Goal: Task Accomplishment & Management: Use online tool/utility

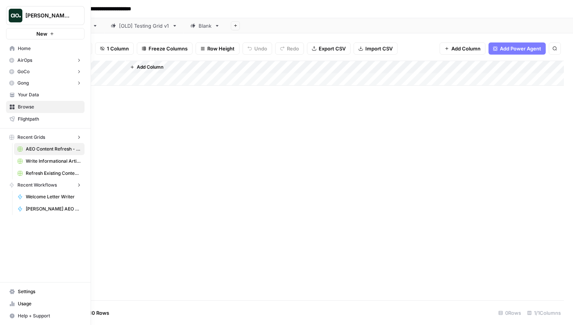
click at [16, 14] on img "Workspace: Justina testing" at bounding box center [16, 16] width 14 height 14
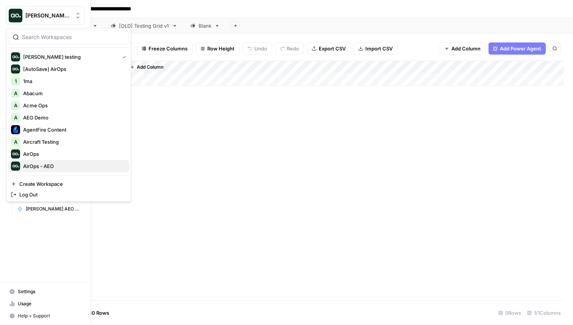
click at [53, 164] on span "AirOps - AEO" at bounding box center [73, 166] width 100 height 8
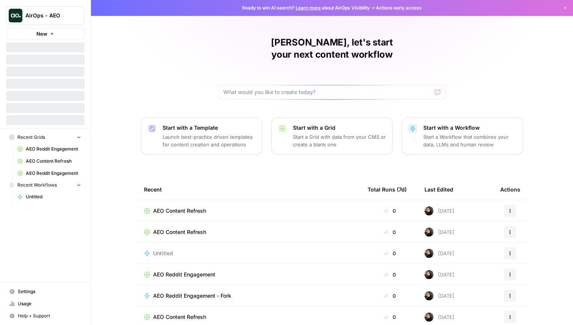
scroll to position [24, 0]
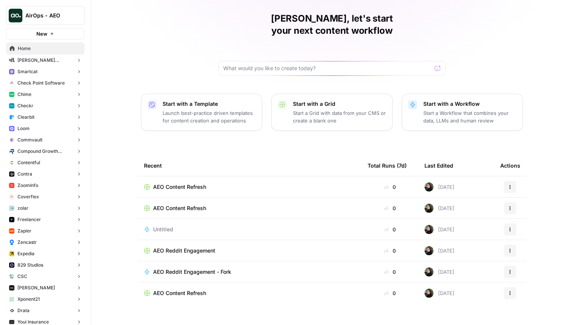
click at [186, 247] on span "AEO Reddit Engagement" at bounding box center [184, 251] width 62 height 8
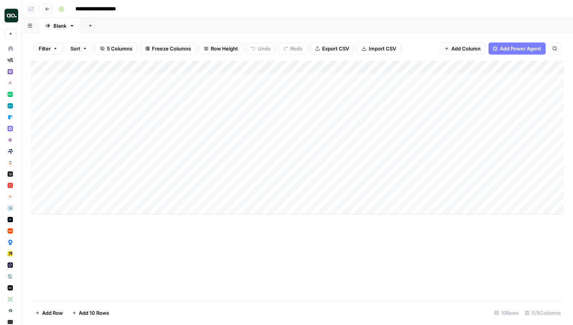
click at [255, 80] on div "Add Column" at bounding box center [297, 138] width 533 height 154
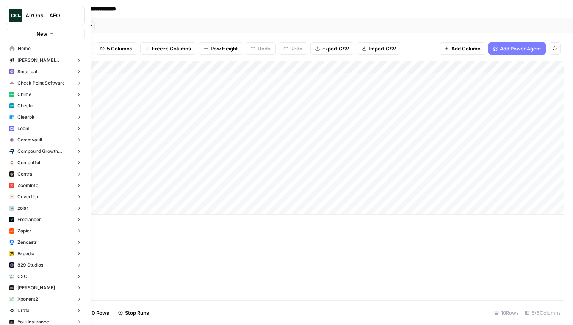
click at [33, 49] on span "Home" at bounding box center [49, 48] width 63 height 7
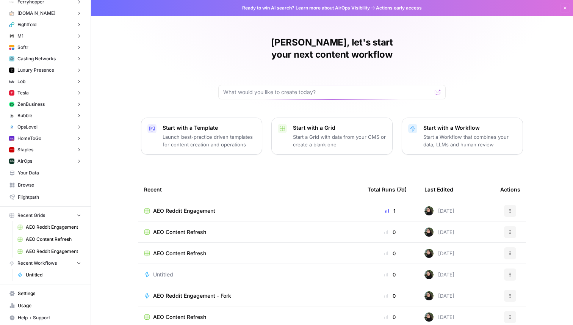
scroll to position [2661, 0]
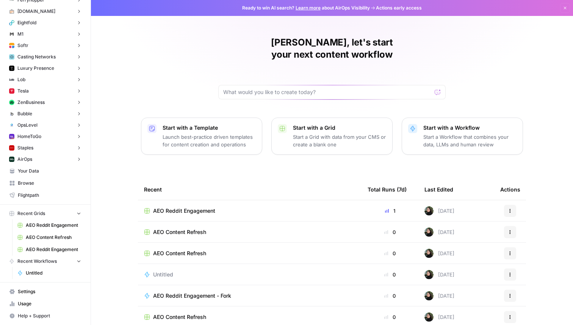
click at [39, 183] on span "Browse" at bounding box center [49, 183] width 63 height 7
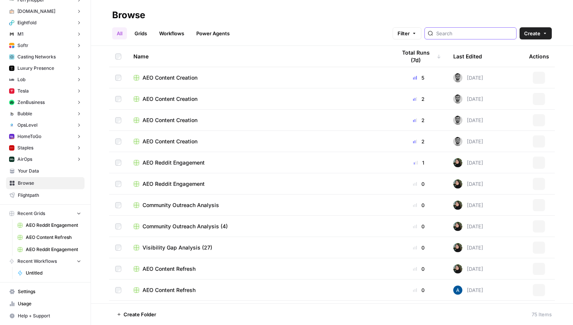
click at [478, 32] on input "search" at bounding box center [474, 34] width 77 height 8
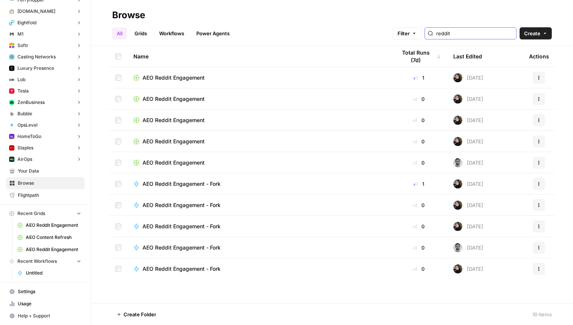
type input "reddit"
click at [174, 159] on span "AEO Reddit Engagement" at bounding box center [173, 163] width 62 height 8
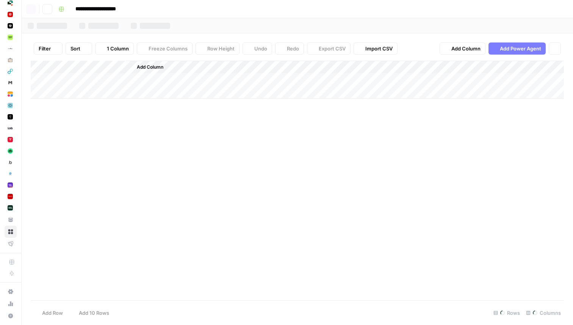
scroll to position [2612, 0]
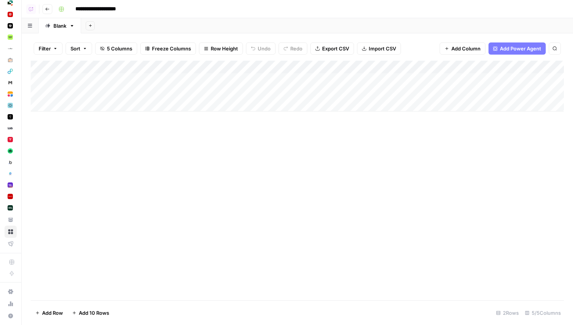
click at [47, 8] on icon "button" at bounding box center [47, 9] width 5 height 5
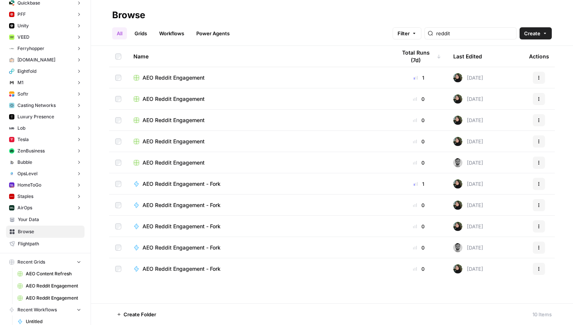
click at [181, 140] on span "AEO Reddit Engagement" at bounding box center [173, 141] width 62 height 8
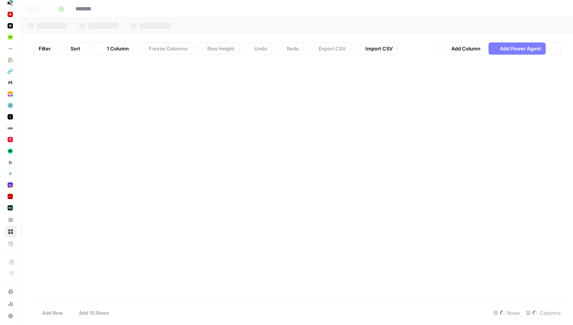
type input "**********"
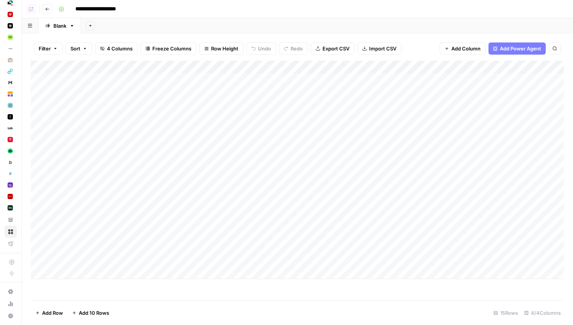
click at [46, 9] on icon "button" at bounding box center [47, 9] width 5 height 5
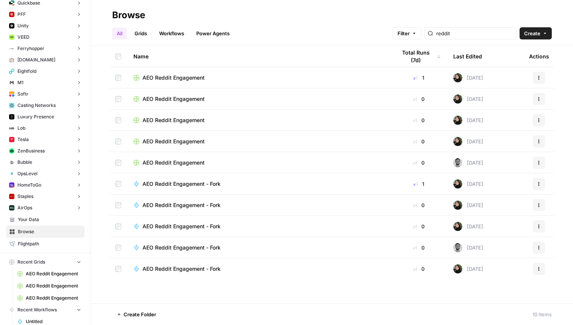
click at [186, 119] on span "AEO Reddit Engagement" at bounding box center [173, 120] width 62 height 8
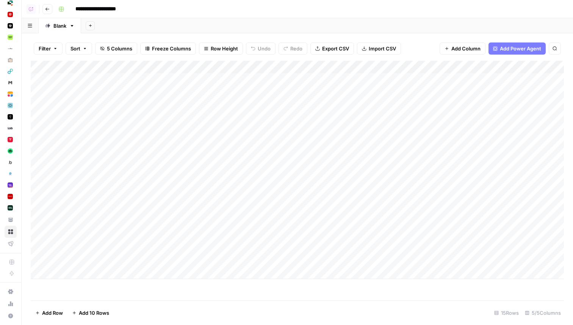
click at [45, 9] on icon "button" at bounding box center [47, 9] width 5 height 5
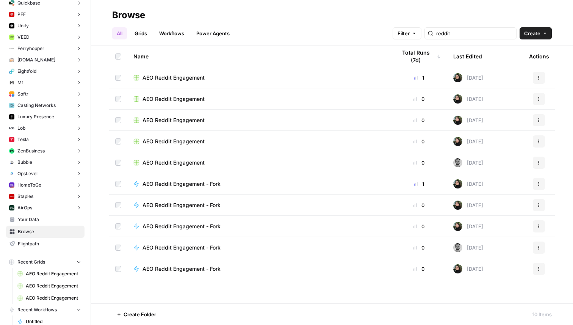
click at [173, 97] on span "AEO Reddit Engagement" at bounding box center [173, 99] width 62 height 8
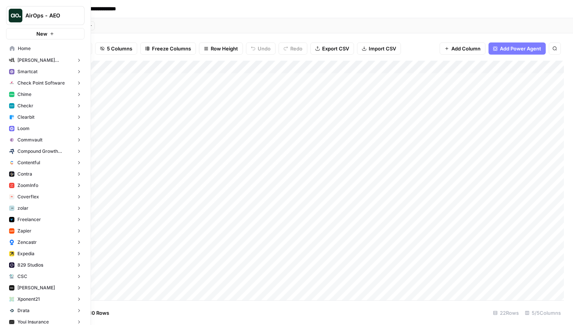
click at [46, 14] on span "AirOps - AEO" at bounding box center [48, 16] width 46 height 8
type input "neigh"
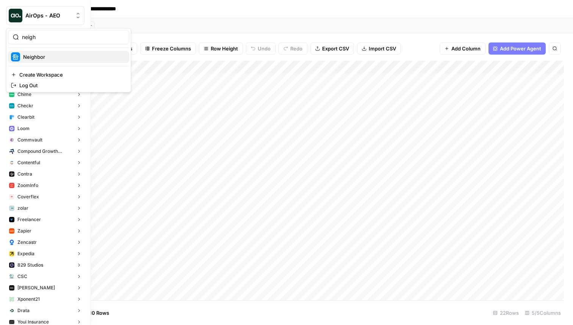
click at [71, 55] on span "Neighbor" at bounding box center [73, 57] width 100 height 8
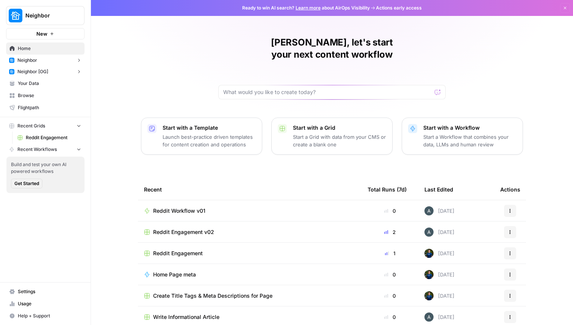
scroll to position [3, 0]
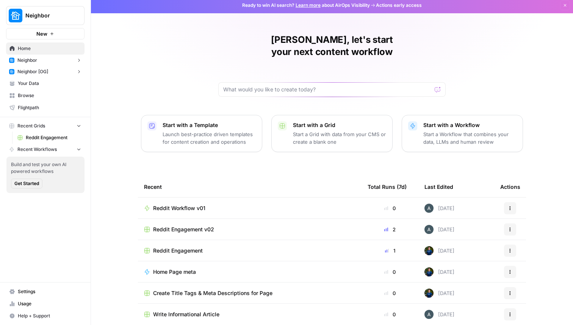
click at [182, 247] on span "Reddit Engagement" at bounding box center [178, 251] width 50 height 8
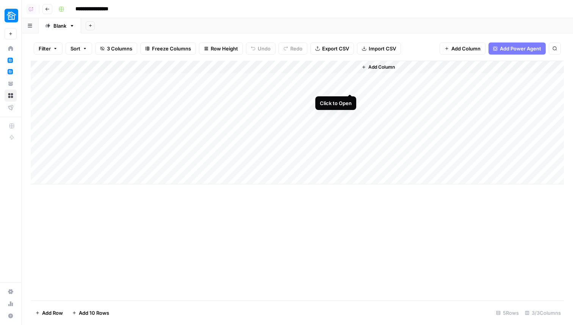
click at [349, 77] on div "Add Column" at bounding box center [297, 122] width 533 height 123
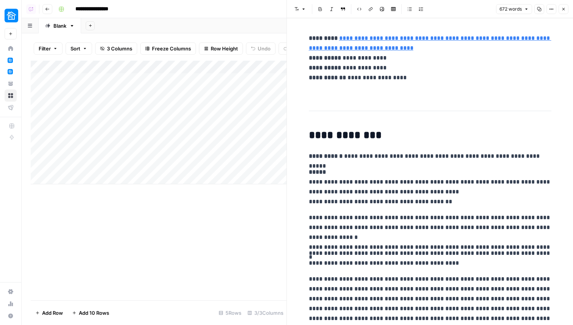
click at [539, 6] on button "Copy" at bounding box center [539, 9] width 10 height 10
drag, startPoint x: 284, startPoint y: 61, endPoint x: 359, endPoint y: 61, distance: 74.6
drag, startPoint x: 424, startPoint y: 94, endPoint x: 307, endPoint y: 40, distance: 128.7
click at [308, 40] on body "**********" at bounding box center [286, 162] width 573 height 325
drag, startPoint x: 290, startPoint y: 66, endPoint x: 362, endPoint y: 66, distance: 71.6
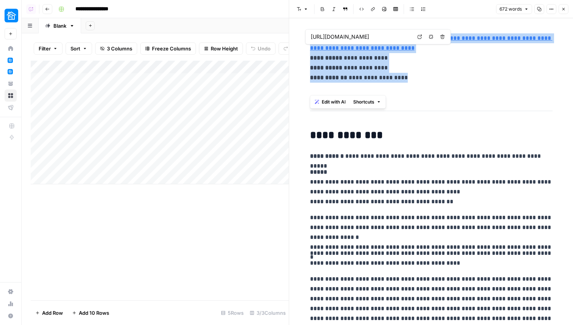
drag, startPoint x: 430, startPoint y: 86, endPoint x: 314, endPoint y: 34, distance: 127.1
click at [314, 34] on body "**********" at bounding box center [286, 162] width 573 height 325
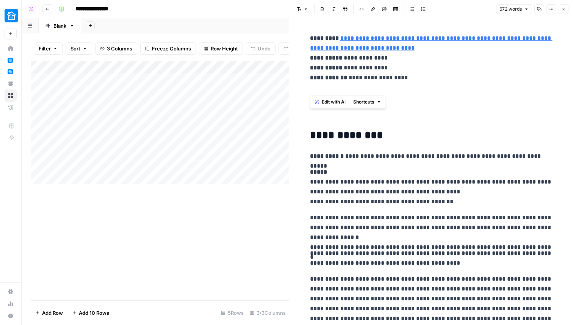
click at [274, 83] on div "Add Column" at bounding box center [160, 122] width 258 height 123
click at [277, 83] on div at bounding box center [308, 82] width 98 height 21
click at [538, 11] on button "Copy" at bounding box center [539, 9] width 10 height 10
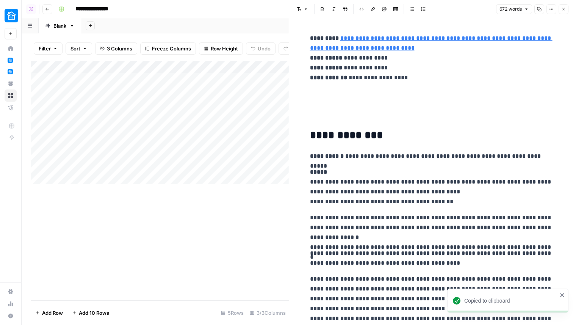
click at [564, 10] on icon "button" at bounding box center [563, 9] width 5 height 5
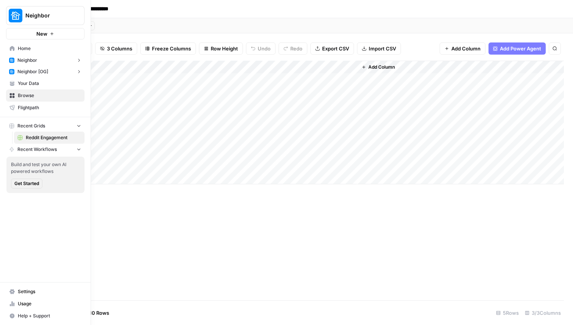
click at [41, 49] on span "Home" at bounding box center [49, 48] width 63 height 7
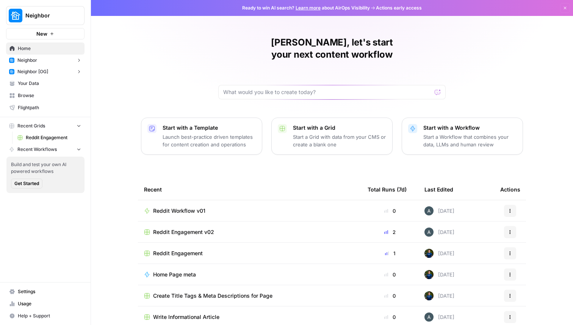
click at [184, 228] on span "Reddit Engagement v02" at bounding box center [183, 232] width 61 height 8
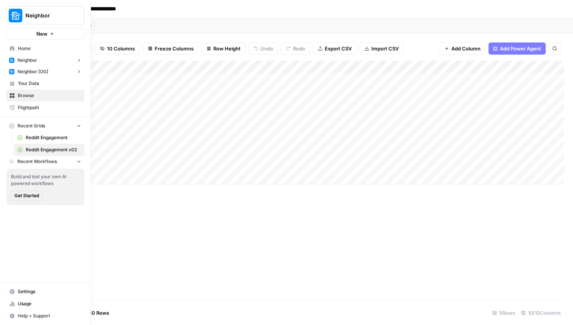
click at [21, 47] on span "Home" at bounding box center [49, 48] width 63 height 7
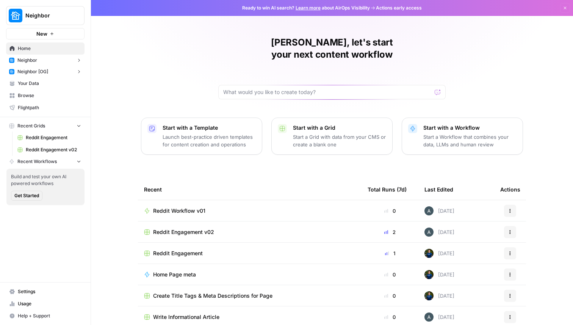
click at [177, 249] on span "Reddit Engagement" at bounding box center [178, 253] width 50 height 8
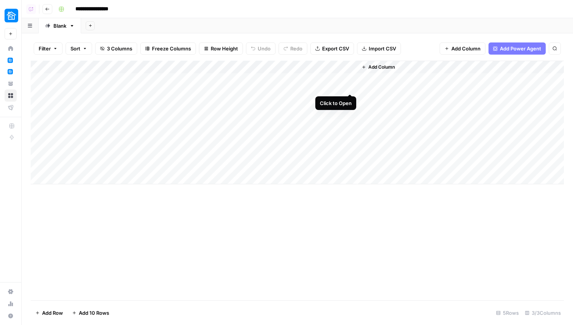
click at [352, 78] on div "Add Column" at bounding box center [297, 122] width 533 height 123
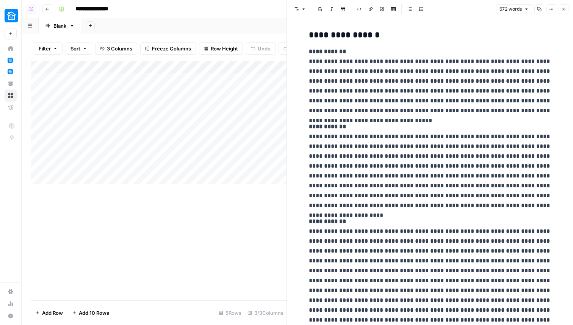
scroll to position [424, 0]
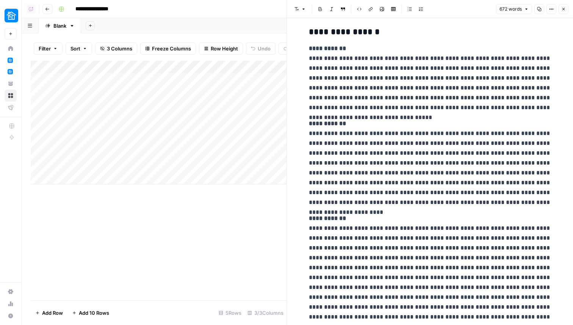
click at [188, 30] on div "Add Sheet" at bounding box center [327, 25] width 492 height 15
click at [564, 14] on button "Close" at bounding box center [563, 9] width 10 height 10
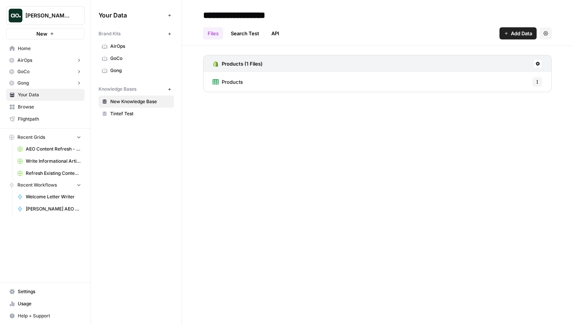
click at [62, 50] on span "Home" at bounding box center [49, 48] width 63 height 7
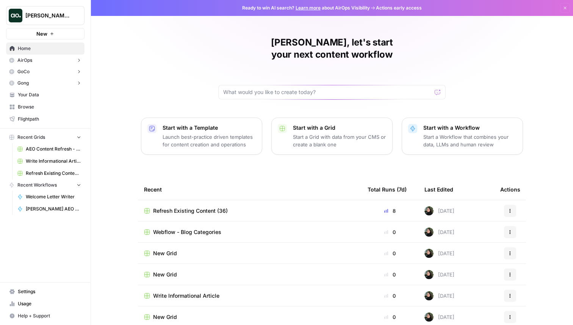
click at [183, 207] on span "Refresh Existing Content (36)" at bounding box center [190, 211] width 75 height 8
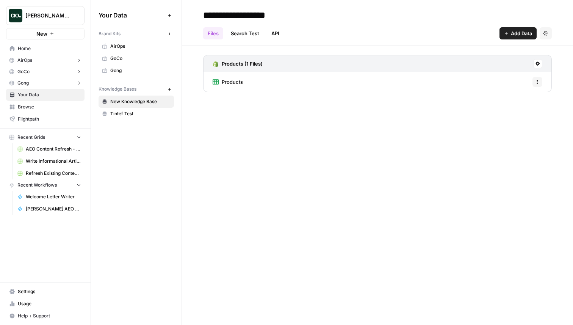
click at [73, 16] on div "[PERSON_NAME] testing" at bounding box center [53, 16] width 56 height 8
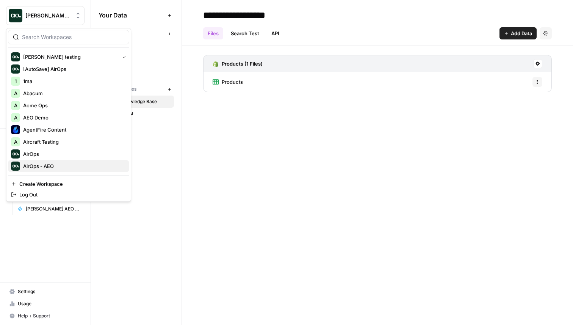
click at [48, 163] on span "AirOps - AEO" at bounding box center [73, 166] width 100 height 8
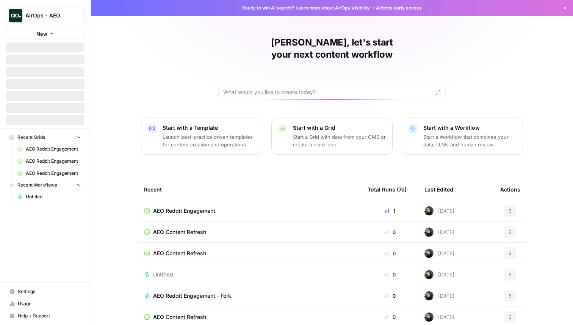
click at [175, 228] on span "AEO Content Refresh" at bounding box center [179, 232] width 53 height 8
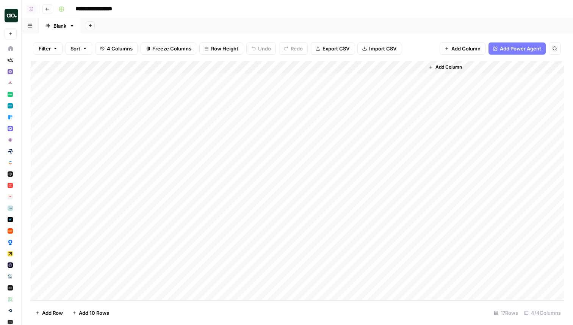
click at [323, 76] on div "Add Column" at bounding box center [297, 180] width 533 height 239
click at [320, 91] on div "Add Column" at bounding box center [297, 180] width 533 height 239
click at [338, 69] on div "Add Column" at bounding box center [297, 180] width 533 height 239
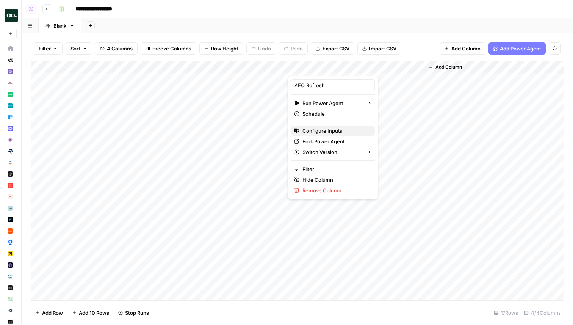
click at [327, 133] on span "Configure Inputs" at bounding box center [335, 131] width 66 height 8
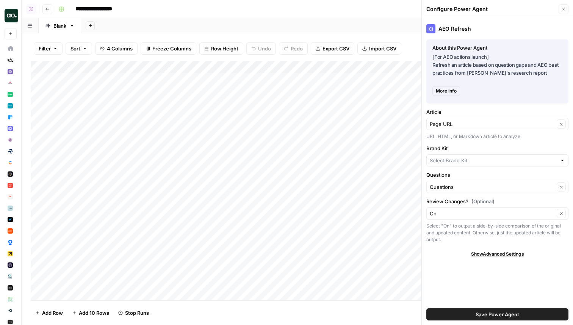
type input "Checkr"
drag, startPoint x: 450, startPoint y: 66, endPoint x: 552, endPoint y: 72, distance: 102.8
click at [552, 72] on p "[For AEO actions launch] Refresh an article based on question gaps and AEO best…" at bounding box center [497, 65] width 130 height 24
click at [539, 73] on p "[For AEO actions launch] Refresh an article based on question gaps and AEO best…" at bounding box center [497, 65] width 130 height 24
click at [564, 10] on icon "button" at bounding box center [563, 9] width 5 height 5
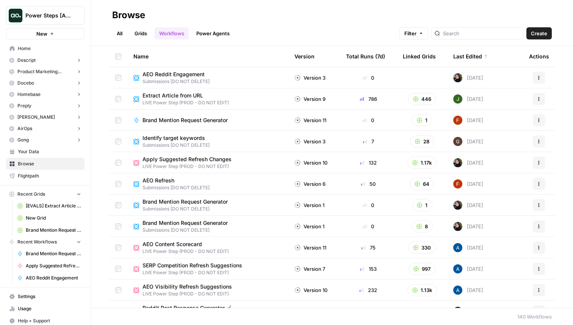
click at [487, 37] on div at bounding box center [477, 33] width 92 height 12
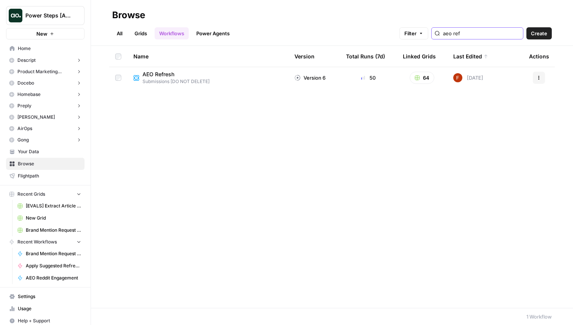
type input "aeo ref"
click at [162, 75] on span "AEO Refresh" at bounding box center [172, 74] width 61 height 8
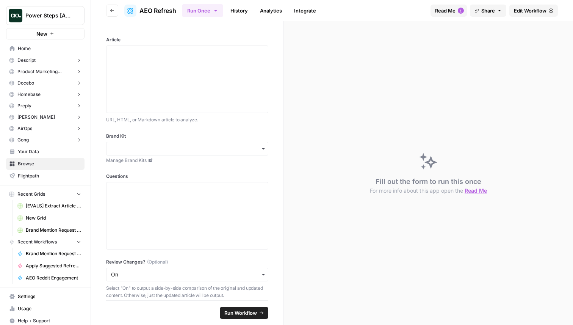
click at [534, 11] on span "Edit Workflow" at bounding box center [530, 11] width 33 height 8
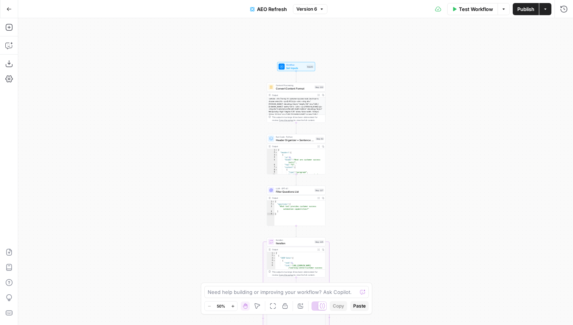
drag, startPoint x: 220, startPoint y: 153, endPoint x: 212, endPoint y: 122, distance: 32.7
click at [212, 122] on div "true false Workflow Set Inputs Inputs Content Processing Convert Content Format…" at bounding box center [295, 171] width 555 height 306
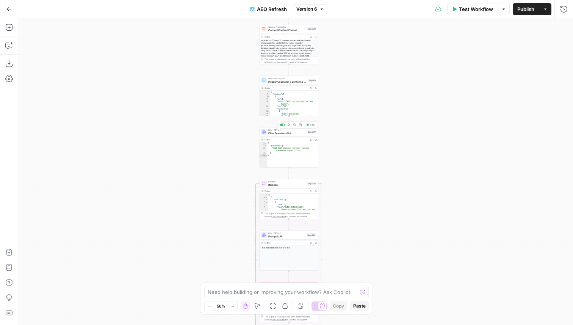
click at [280, 133] on span "Filter Questions List" at bounding box center [286, 133] width 37 height 4
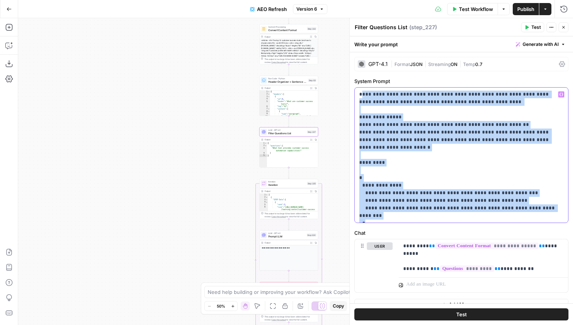
drag, startPoint x: 361, startPoint y: 94, endPoint x: 474, endPoint y: 206, distance: 159.1
click at [474, 206] on p "**********" at bounding box center [461, 155] width 204 height 129
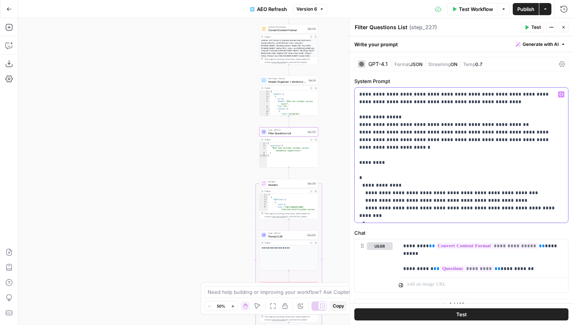
click at [497, 206] on p "**********" at bounding box center [461, 155] width 204 height 129
click at [439, 136] on p "**********" at bounding box center [461, 155] width 204 height 129
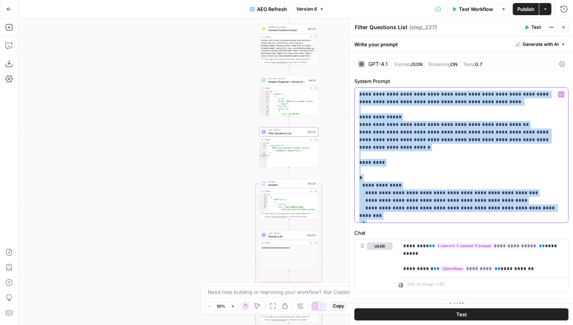
click at [439, 136] on p "**********" at bounding box center [461, 155] width 204 height 129
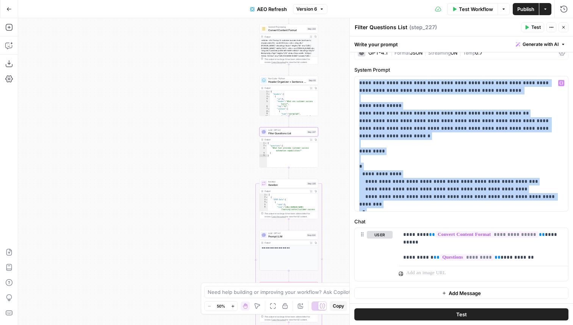
click at [561, 30] on button "Close" at bounding box center [563, 27] width 10 height 10
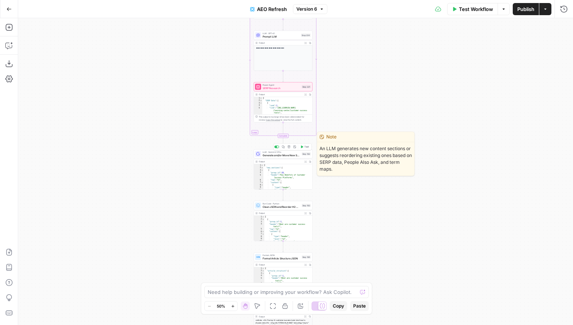
click at [270, 154] on span "Generate and/or Move New Sections" at bounding box center [280, 155] width 37 height 4
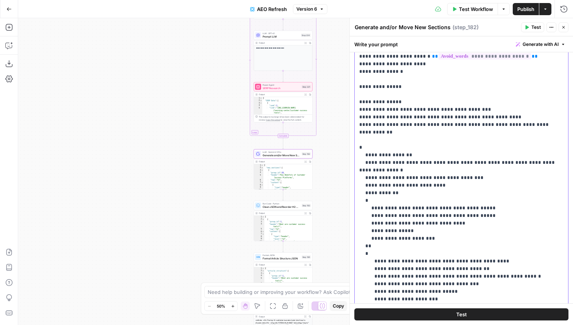
scroll to position [99, 0]
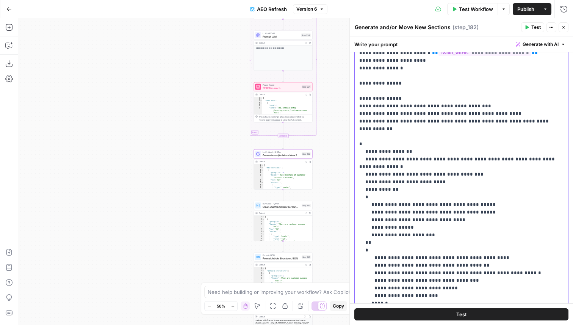
drag, startPoint x: 369, startPoint y: 95, endPoint x: 481, endPoint y: 300, distance: 233.6
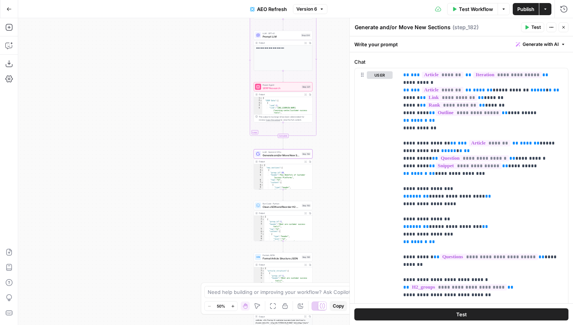
scroll to position [0, 0]
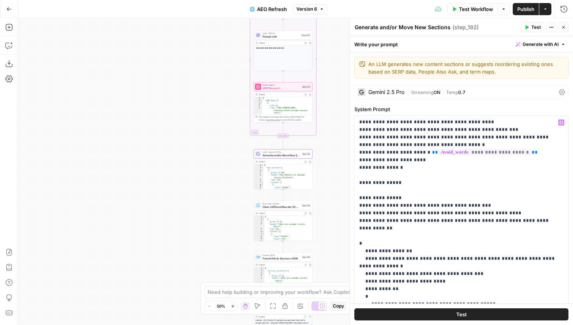
click at [563, 30] on button "Close" at bounding box center [563, 27] width 10 height 10
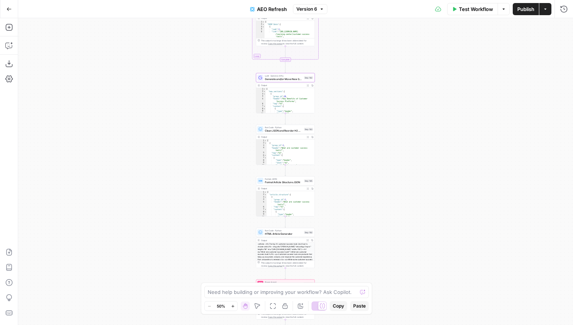
drag, startPoint x: 402, startPoint y: 259, endPoint x: 404, endPoint y: 180, distance: 79.6
click at [404, 180] on div "true false Workflow Set Inputs Inputs Content Processing Convert Content Format…" at bounding box center [295, 171] width 555 height 306
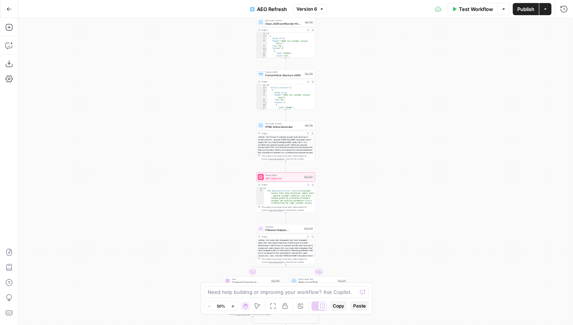
drag, startPoint x: 397, startPoint y: 206, endPoint x: 396, endPoint y: 102, distance: 103.4
click at [397, 102] on div "true false Workflow Set Inputs Inputs Content Processing Convert Content Format…" at bounding box center [295, 171] width 555 height 306
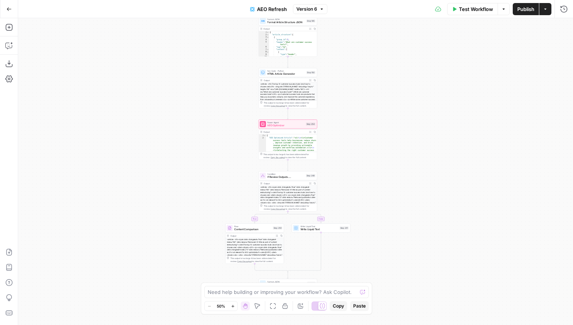
click at [281, 126] on span "AEO Optimizer" at bounding box center [285, 125] width 37 height 4
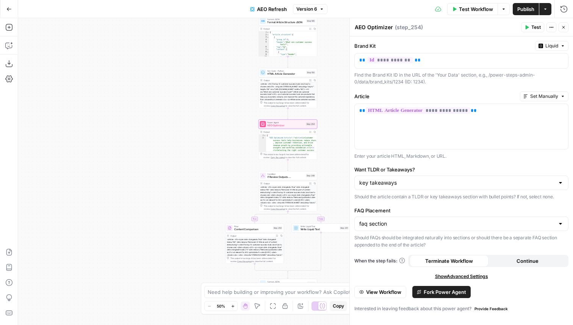
click at [563, 28] on icon "button" at bounding box center [563, 27] width 5 height 5
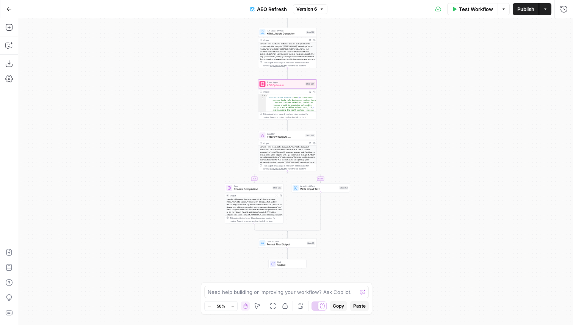
drag, startPoint x: 376, startPoint y: 178, endPoint x: 375, endPoint y: 138, distance: 39.8
click at [375, 137] on div "true false Workflow Set Inputs Inputs Content Processing Convert Content Format…" at bounding box center [295, 171] width 555 height 306
drag, startPoint x: 394, startPoint y: 93, endPoint x: 392, endPoint y: 64, distance: 28.9
click at [392, 64] on div "true false Workflow Set Inputs Inputs Content Processing Convert Content Format…" at bounding box center [295, 171] width 555 height 306
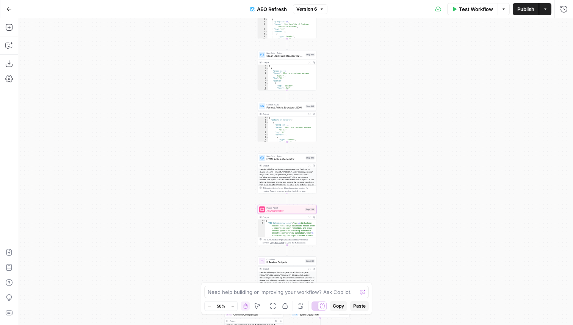
drag, startPoint x: 434, startPoint y: 92, endPoint x: 437, endPoint y: 246, distance: 154.2
click at [437, 247] on div "true false Workflow Set Inputs Inputs Content Processing Convert Content Format…" at bounding box center [295, 171] width 555 height 306
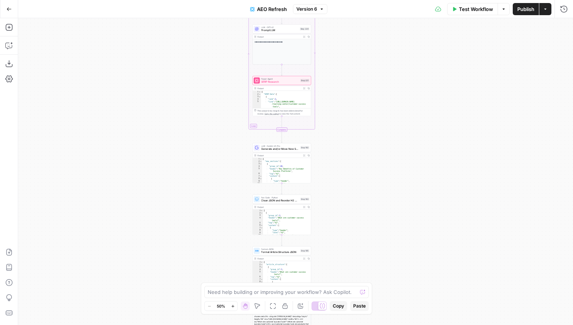
drag, startPoint x: 421, startPoint y: 91, endPoint x: 411, endPoint y: 269, distance: 178.3
click at [411, 269] on div "true false Workflow Set Inputs Inputs Content Processing Convert Content Format…" at bounding box center [295, 171] width 555 height 306
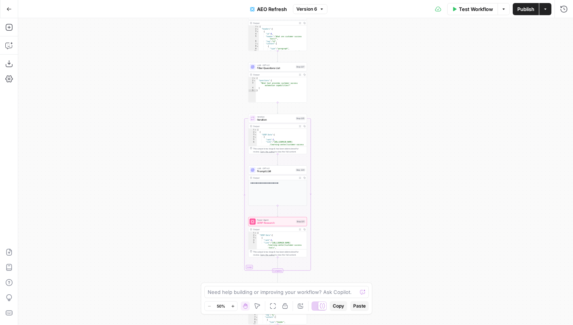
drag, startPoint x: 387, startPoint y: 84, endPoint x: 383, endPoint y: 191, distance: 106.9
click at [383, 191] on div "true false Workflow Set Inputs Inputs Content Processing Convert Content Format…" at bounding box center [295, 171] width 555 height 306
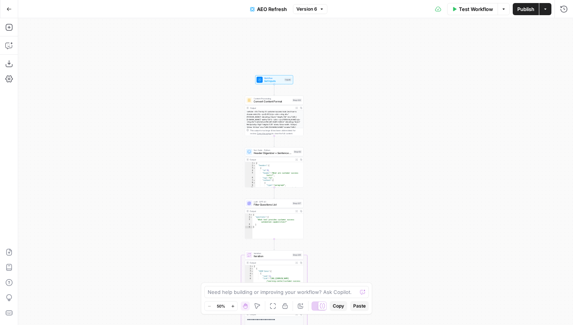
drag, startPoint x: 376, startPoint y: 67, endPoint x: 376, endPoint y: 220, distance: 153.0
click at [376, 220] on div "true false Workflow Set Inputs Inputs Content Processing Convert Content Format…" at bounding box center [295, 171] width 555 height 306
drag, startPoint x: 377, startPoint y: 198, endPoint x: 374, endPoint y: 150, distance: 48.2
click at [374, 150] on div "true false Workflow Set Inputs Inputs Content Processing Convert Content Format…" at bounding box center [295, 171] width 555 height 306
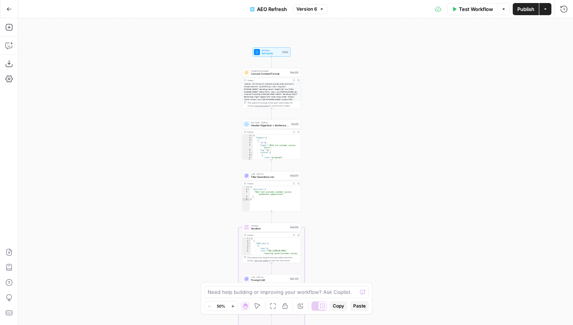
drag, startPoint x: 350, startPoint y: 286, endPoint x: 353, endPoint y: 235, distance: 51.2
click at [353, 235] on body "Power Steps [Admin] New Home Descript Insights Opportunities Product Marketing …" at bounding box center [286, 162] width 573 height 325
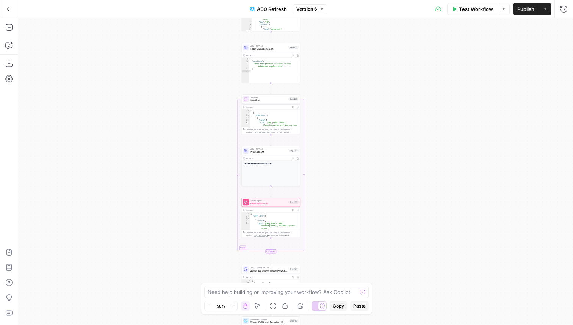
drag, startPoint x: 353, startPoint y: 154, endPoint x: 346, endPoint y: 79, distance: 75.7
click at [346, 79] on div "true false Workflow Set Inputs Inputs Content Processing Convert Content Format…" at bounding box center [295, 171] width 555 height 306
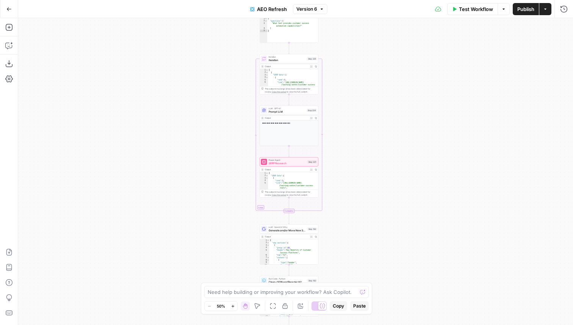
drag, startPoint x: 484, startPoint y: 161, endPoint x: 407, endPoint y: 152, distance: 77.5
click at [407, 152] on div "true false Workflow Set Inputs Inputs Content Processing Convert Content Format…" at bounding box center [295, 171] width 555 height 306
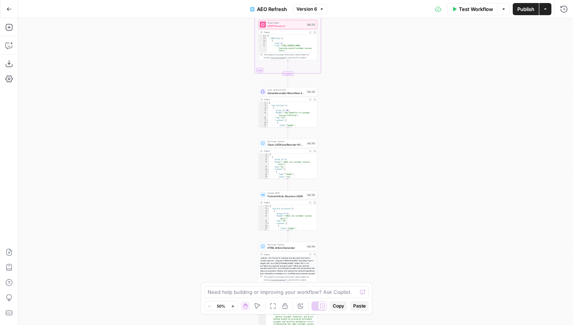
drag, startPoint x: 407, startPoint y: 152, endPoint x: 407, endPoint y: 15, distance: 137.1
click at [407, 15] on div "Go Back AEO Refresh Version 6 Test Workflow Options Publish Actions Run History…" at bounding box center [286, 162] width 573 height 325
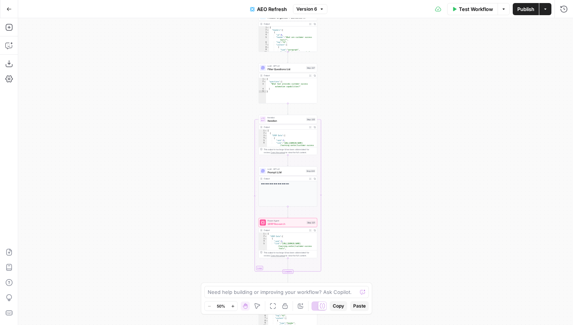
drag, startPoint x: 384, startPoint y: 71, endPoint x: 384, endPoint y: 268, distance: 197.0
click at [384, 268] on div "true false Workflow Set Inputs Inputs Content Processing Convert Content Format…" at bounding box center [295, 171] width 555 height 306
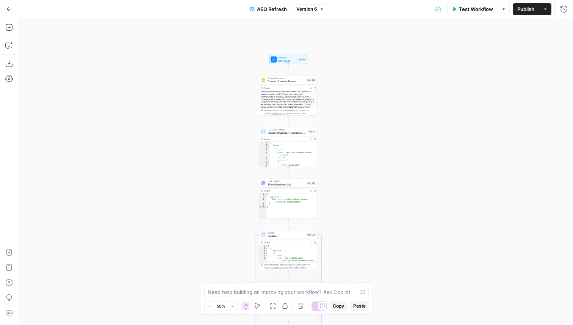
drag, startPoint x: 365, startPoint y: 81, endPoint x: 366, endPoint y: 200, distance: 118.2
click at [366, 199] on div "true false Workflow Set Inputs Inputs Content Processing Convert Content Format…" at bounding box center [295, 171] width 555 height 306
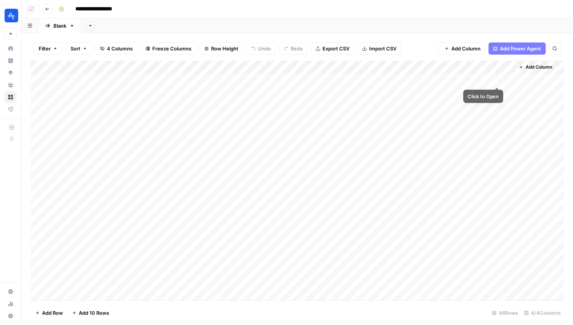
click at [508, 78] on div "Add Column" at bounding box center [297, 180] width 533 height 239
click at [498, 79] on div "Add Column" at bounding box center [297, 180] width 533 height 239
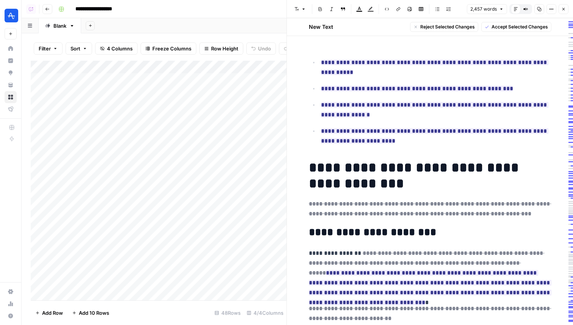
drag, startPoint x: 389, startPoint y: 152, endPoint x: 308, endPoint y: 47, distance: 132.9
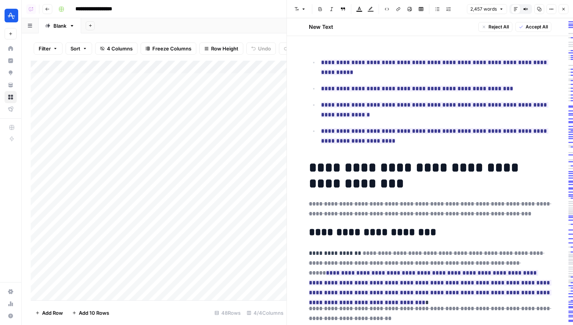
click at [340, 169] on h1 "**********" at bounding box center [430, 175] width 242 height 32
click at [376, 171] on h1 "**********" at bounding box center [430, 175] width 242 height 32
click at [563, 9] on icon "button" at bounding box center [563, 9] width 3 height 3
